Goal: Task Accomplishment & Management: Manage account settings

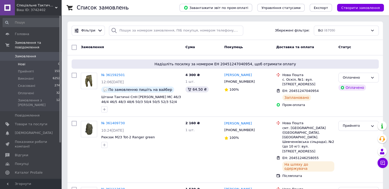
click at [42, 61] on li "Нові 0" at bounding box center [31, 64] width 63 height 7
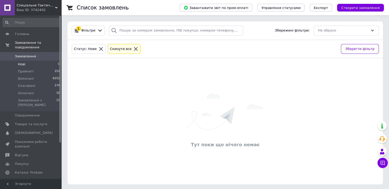
click at [48, 54] on span "0" at bounding box center [54, 56] width 14 height 5
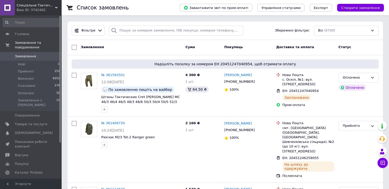
click at [49, 54] on span "0" at bounding box center [54, 56] width 14 height 5
click at [26, 69] on span "Прийняті" at bounding box center [26, 71] width 16 height 5
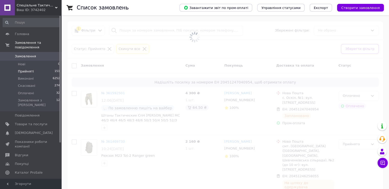
click at [33, 54] on link "Замовлення 0" at bounding box center [31, 56] width 63 height 9
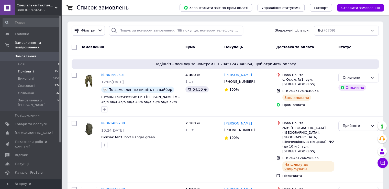
click at [35, 68] on li "Прийняті 151" at bounding box center [31, 71] width 63 height 7
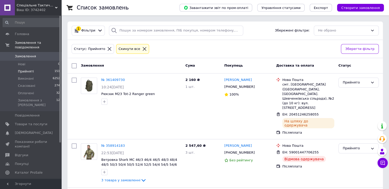
click at [45, 54] on span "Замовлення" at bounding box center [31, 56] width 32 height 5
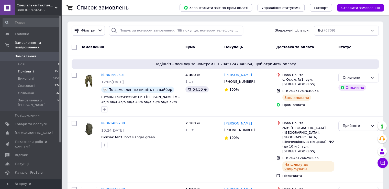
click at [44, 68] on li "Прийняті 151" at bounding box center [31, 71] width 63 height 7
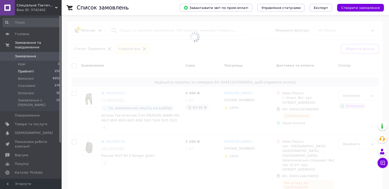
click at [46, 54] on span "Замовлення" at bounding box center [31, 56] width 32 height 5
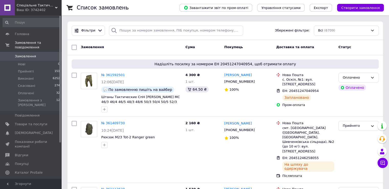
click at [33, 54] on link "Замовлення 0" at bounding box center [31, 56] width 63 height 9
click at [37, 62] on li "Нові 0" at bounding box center [31, 64] width 63 height 7
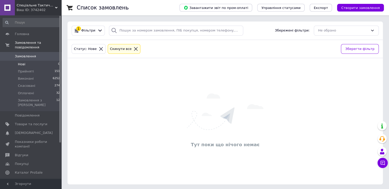
click at [41, 54] on link "Замовлення 0" at bounding box center [31, 56] width 63 height 9
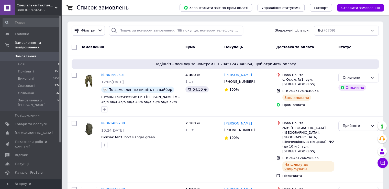
click at [31, 54] on span "Замовлення" at bounding box center [25, 56] width 21 height 5
click at [31, 61] on li "Нові 0" at bounding box center [31, 64] width 63 height 7
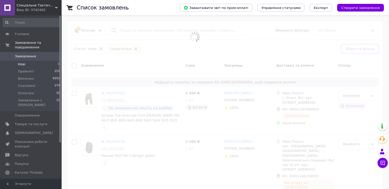
click at [34, 54] on span "Замовлення" at bounding box center [31, 56] width 32 height 5
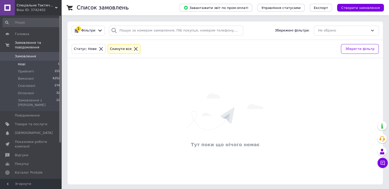
click at [34, 61] on li "Нові 0" at bounding box center [31, 64] width 63 height 7
click at [41, 54] on span "Замовлення" at bounding box center [31, 56] width 32 height 5
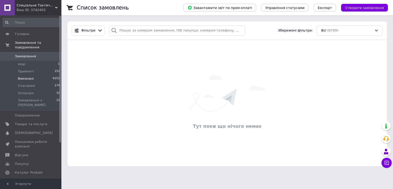
click at [34, 75] on li "Виконані 6252" at bounding box center [31, 78] width 63 height 7
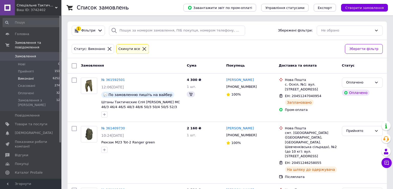
click at [42, 54] on span "Замовлення" at bounding box center [31, 56] width 32 height 5
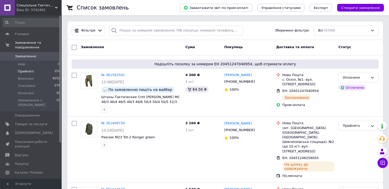
click at [48, 68] on li "Прийняті 151" at bounding box center [31, 71] width 63 height 7
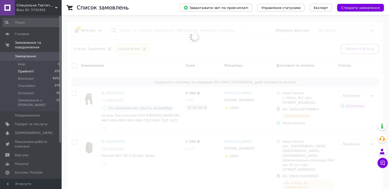
click at [49, 54] on link "Замовлення 0" at bounding box center [31, 56] width 63 height 9
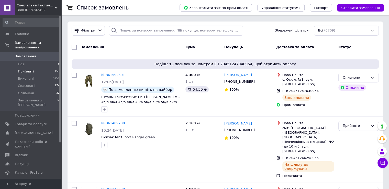
click at [36, 68] on li "Прийняті 151" at bounding box center [31, 71] width 63 height 7
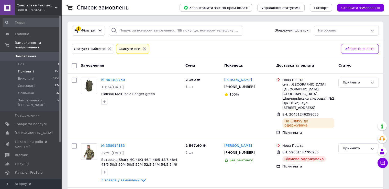
click at [38, 54] on span "Замовлення" at bounding box center [31, 56] width 32 height 5
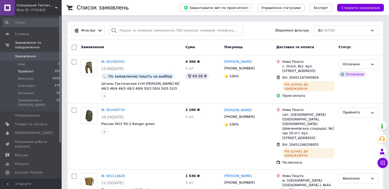
click at [37, 68] on li "Прийняті 151" at bounding box center [31, 71] width 63 height 7
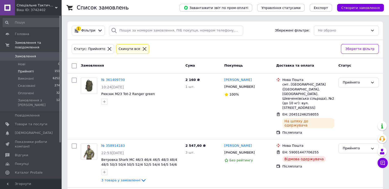
click at [43, 54] on span "Замовлення" at bounding box center [31, 56] width 32 height 5
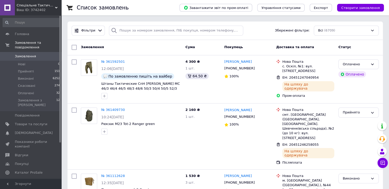
click at [36, 54] on span "Замовлення" at bounding box center [31, 56] width 32 height 5
click at [44, 75] on li "Виконані 6252" at bounding box center [31, 78] width 63 height 7
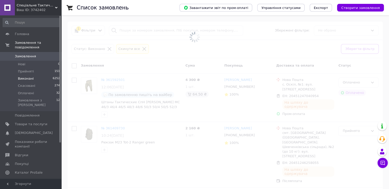
click at [44, 54] on span "Замовлення" at bounding box center [31, 56] width 32 height 5
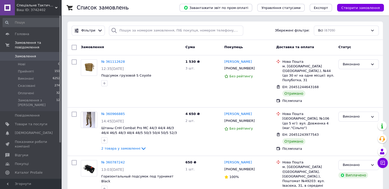
click at [41, 54] on span "Замовлення" at bounding box center [31, 56] width 32 height 5
click at [46, 43] on span "Замовлення та повідомлення" at bounding box center [38, 44] width 47 height 9
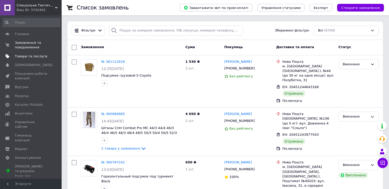
click at [39, 57] on span "Товари та послуги" at bounding box center [31, 56] width 32 height 5
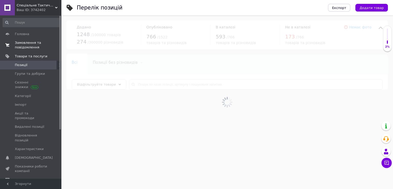
click at [38, 46] on span "Замовлення та повідомлення" at bounding box center [31, 44] width 32 height 9
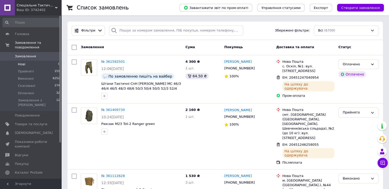
click at [37, 63] on li "Нові 0" at bounding box center [31, 64] width 63 height 7
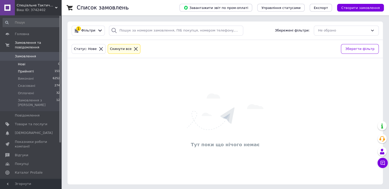
click at [37, 68] on li "Прийняті 151" at bounding box center [31, 71] width 63 height 7
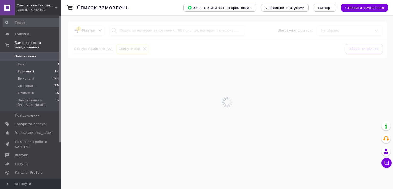
click at [45, 54] on span "Замовлення" at bounding box center [31, 56] width 32 height 5
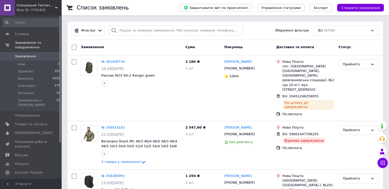
click at [33, 54] on span "Замовлення" at bounding box center [25, 56] width 21 height 5
click at [37, 68] on li "Прийняті 151" at bounding box center [31, 71] width 63 height 7
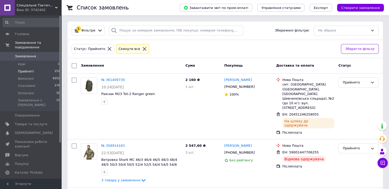
click at [40, 54] on span "Замовлення" at bounding box center [31, 56] width 32 height 5
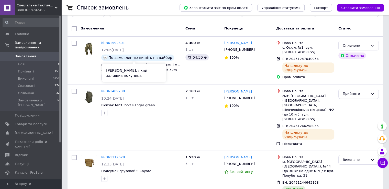
scroll to position [51, 0]
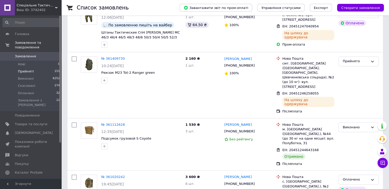
click at [36, 68] on li "Прийняті 151" at bounding box center [31, 71] width 63 height 7
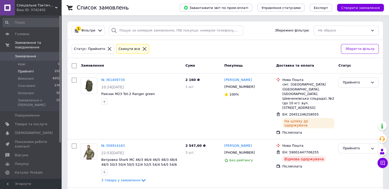
click at [37, 54] on span "Замовлення" at bounding box center [31, 56] width 32 height 5
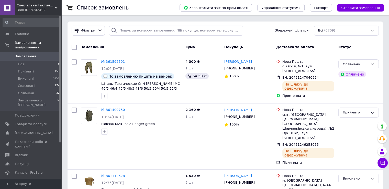
click at [37, 54] on span "Замовлення" at bounding box center [31, 56] width 32 height 5
click at [28, 54] on span "Замовлення" at bounding box center [25, 56] width 21 height 5
click at [32, 61] on li "Нові 0" at bounding box center [31, 64] width 63 height 7
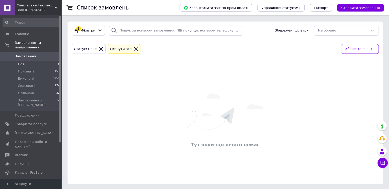
click at [39, 54] on span "Замовлення" at bounding box center [31, 56] width 32 height 5
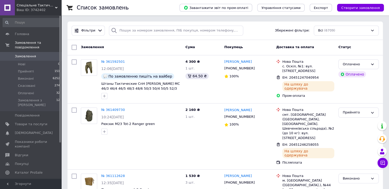
click at [43, 54] on span "Замовлення" at bounding box center [31, 56] width 32 height 5
click at [34, 68] on li "Прийняті 151" at bounding box center [31, 71] width 63 height 7
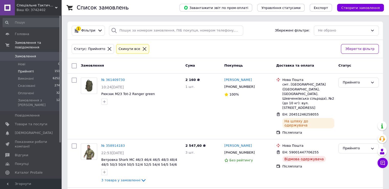
click at [41, 54] on span "Замовлення" at bounding box center [31, 56] width 32 height 5
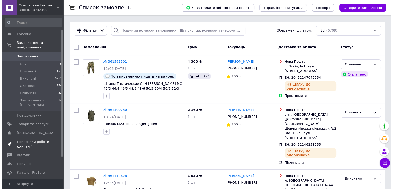
scroll to position [46, 0]
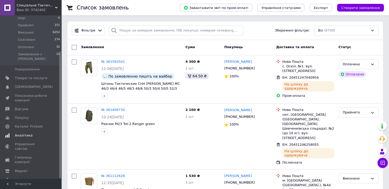
click at [39, 133] on span "Аналітика" at bounding box center [31, 135] width 32 height 5
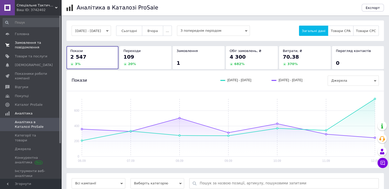
click at [41, 45] on span "Замовлення та повідомлення" at bounding box center [31, 44] width 32 height 9
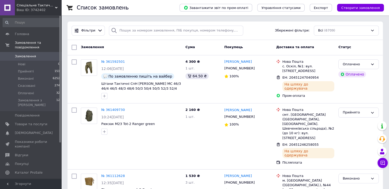
click at [40, 54] on span "Замовлення" at bounding box center [31, 56] width 32 height 5
click at [42, 68] on li "Прийняті 151" at bounding box center [31, 71] width 63 height 7
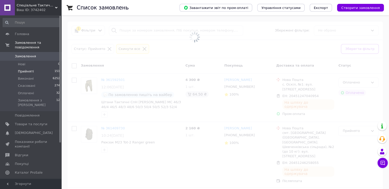
click at [47, 54] on span "Замовлення" at bounding box center [31, 56] width 32 height 5
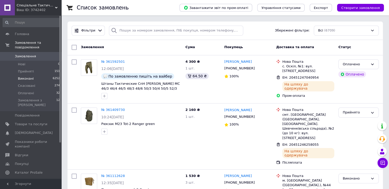
click at [29, 76] on span "Виконані" at bounding box center [26, 78] width 16 height 5
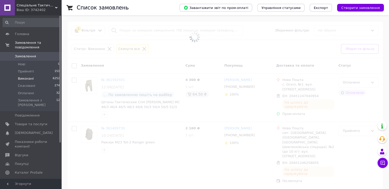
click at [38, 54] on link "Замовлення 0" at bounding box center [31, 56] width 63 height 9
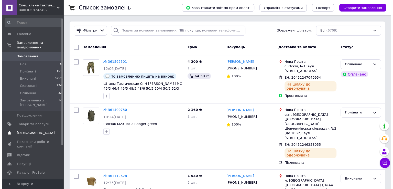
scroll to position [26, 0]
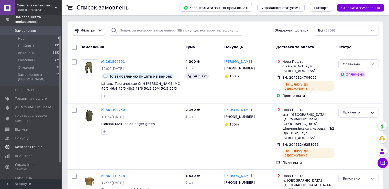
click at [43, 145] on span "Каталог ProSale" at bounding box center [31, 147] width 32 height 5
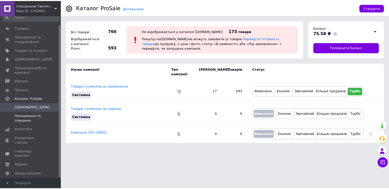
scroll to position [9, 0]
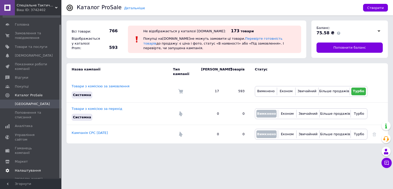
click at [31, 168] on span "Налаштування" at bounding box center [28, 170] width 26 height 5
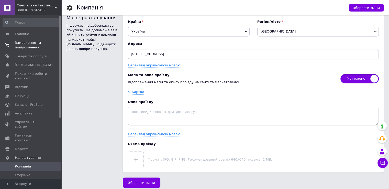
click at [27, 50] on link "Замовлення та повідомлення 0 0" at bounding box center [31, 44] width 63 height 13
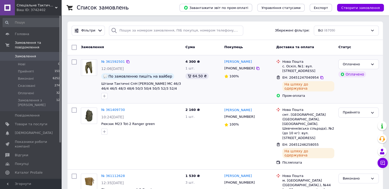
drag, startPoint x: 37, startPoint y: 55, endPoint x: 161, endPoint y: 65, distance: 124.5
click at [161, 65] on div "№ 361592501 12:06[DATE] По замовленню пишіть на вайбер Штани Тактичні СпН [PERS…" at bounding box center [141, 79] width 84 height 44
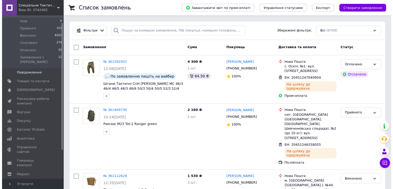
scroll to position [46, 0]
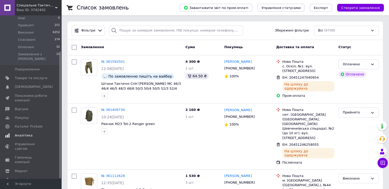
click at [39, 133] on span "Аналітика" at bounding box center [31, 135] width 32 height 5
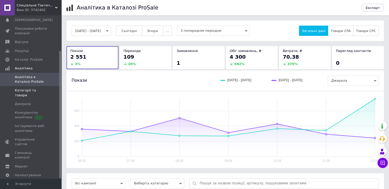
click at [45, 91] on span "Категорії та товари" at bounding box center [31, 92] width 32 height 9
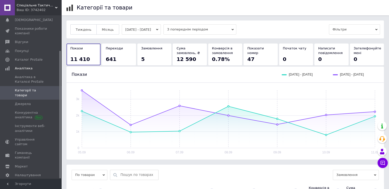
click at [149, 28] on button "[DATE] - [DATE]" at bounding box center [141, 29] width 39 height 10
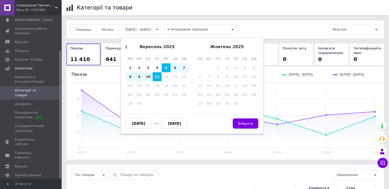
click at [158, 79] on div "11" at bounding box center [157, 76] width 9 height 9
type input "[DATE]"
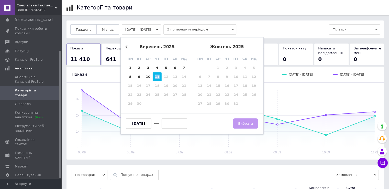
click at [158, 79] on div "11" at bounding box center [157, 76] width 9 height 9
type input "[DATE]"
click at [240, 125] on span "Вибрати" at bounding box center [245, 124] width 15 height 4
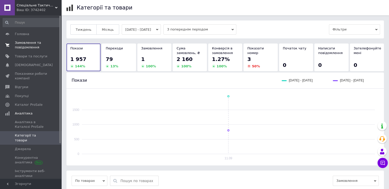
click at [34, 46] on span "Замовлення та повідомлення" at bounding box center [31, 44] width 32 height 9
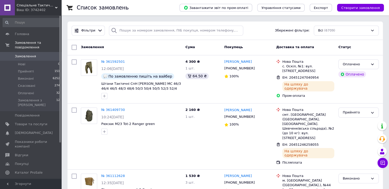
click at [38, 52] on link "Замовлення 0" at bounding box center [31, 56] width 63 height 9
click at [42, 68] on li "Прийняті 151" at bounding box center [31, 71] width 63 height 7
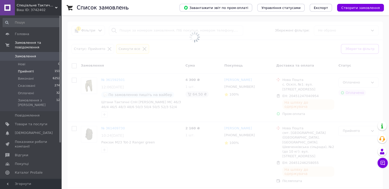
click at [46, 54] on span "Замовлення" at bounding box center [31, 56] width 32 height 5
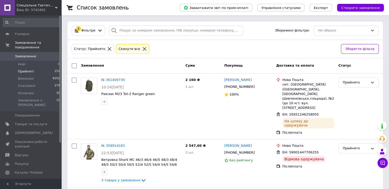
click at [34, 68] on li "Прийняті 151" at bounding box center [31, 71] width 63 height 7
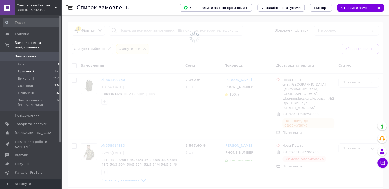
click at [43, 54] on link "Замовлення 0" at bounding box center [31, 56] width 63 height 9
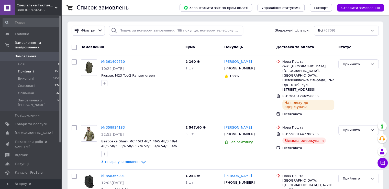
click at [41, 68] on li "Прийняті 151" at bounding box center [31, 71] width 63 height 7
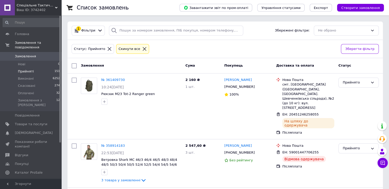
click at [48, 54] on link "Замовлення 0" at bounding box center [31, 56] width 63 height 9
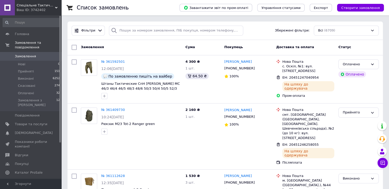
click at [40, 54] on span "Замовлення" at bounding box center [31, 56] width 32 height 5
click at [44, 68] on li "Прийняті 151" at bounding box center [31, 71] width 63 height 7
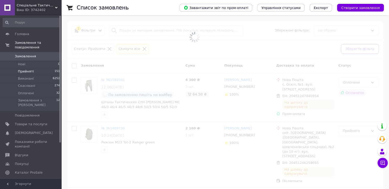
click at [42, 54] on span "Замовлення" at bounding box center [31, 56] width 32 height 5
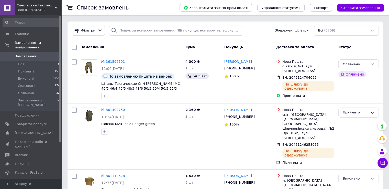
click at [46, 54] on span "Замовлення" at bounding box center [31, 56] width 32 height 5
click at [41, 61] on li "Нові 0" at bounding box center [31, 64] width 63 height 7
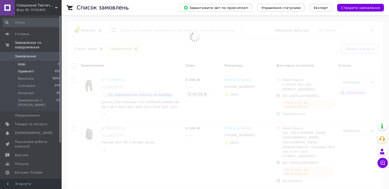
click at [40, 68] on li "Прийняті 151" at bounding box center [31, 71] width 63 height 7
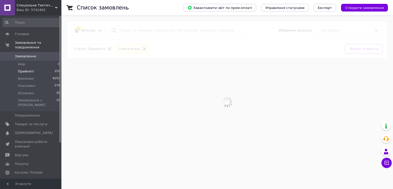
click at [48, 54] on span "0" at bounding box center [54, 56] width 14 height 5
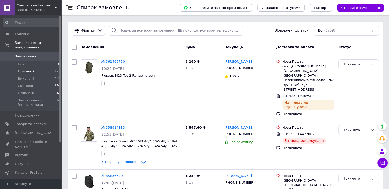
click at [30, 69] on span "Прийняті" at bounding box center [26, 71] width 16 height 5
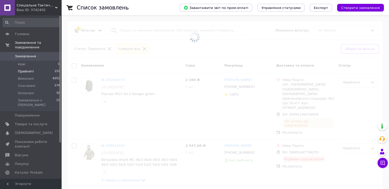
click at [39, 52] on link "Замовлення 0" at bounding box center [31, 56] width 63 height 9
click at [38, 54] on span "Замовлення" at bounding box center [31, 56] width 32 height 5
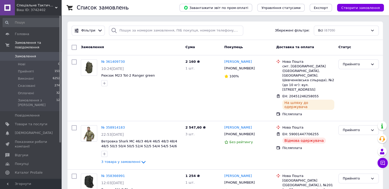
click at [37, 54] on span "Замовлення" at bounding box center [31, 56] width 32 height 5
